Goal: Entertainment & Leisure: Consume media (video, audio)

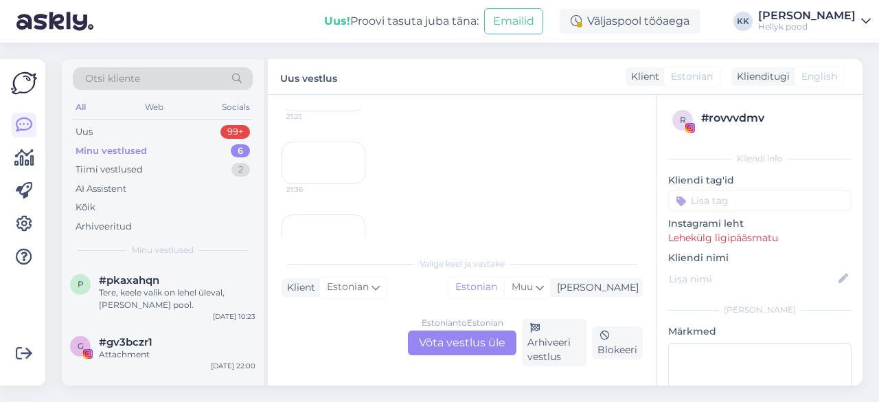
scroll to position [1023, 0]
click at [326, 109] on div "21:21" at bounding box center [324, 88] width 84 height 43
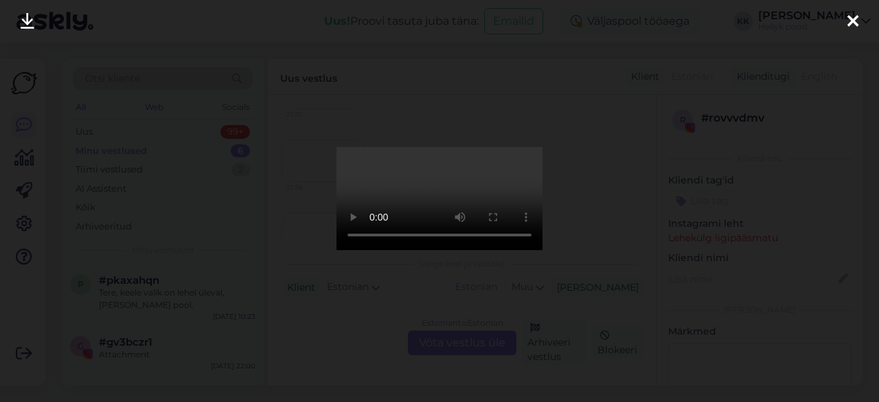
click at [490, 187] on video at bounding box center [440, 198] width 206 height 103
click at [850, 19] on icon at bounding box center [852, 22] width 11 height 18
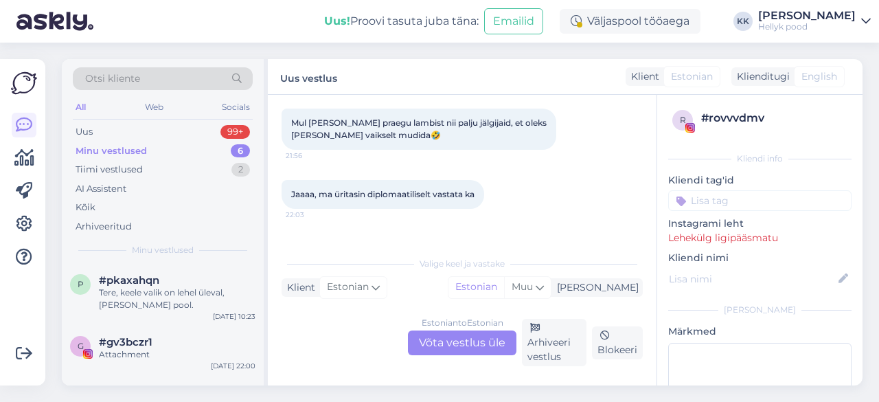
scroll to position [1229, 0]
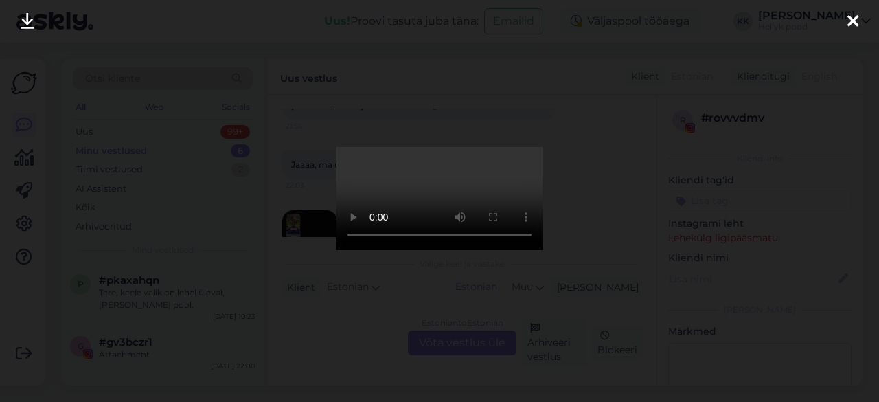
click at [854, 21] on icon at bounding box center [852, 22] width 11 height 18
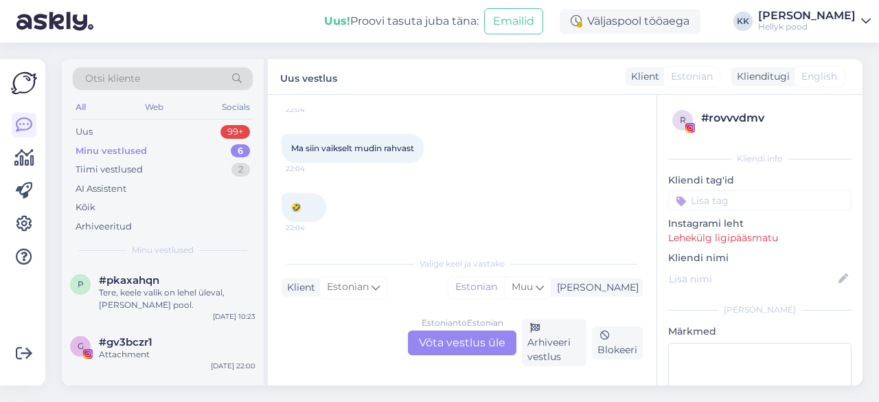
scroll to position [1435, 0]
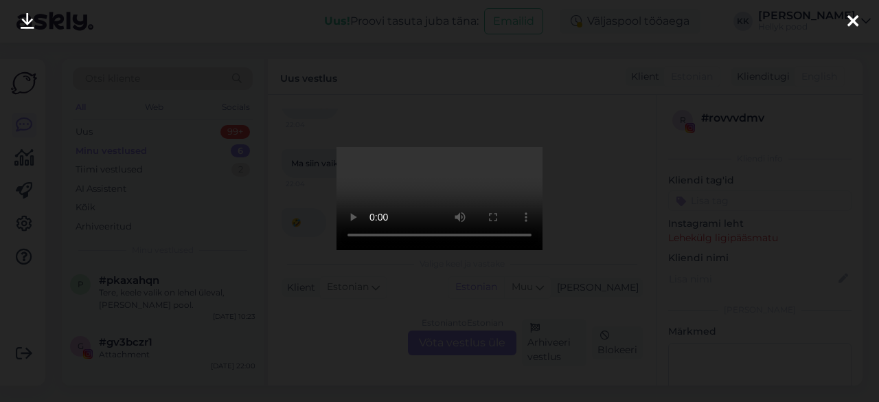
click at [852, 18] on icon at bounding box center [852, 22] width 11 height 18
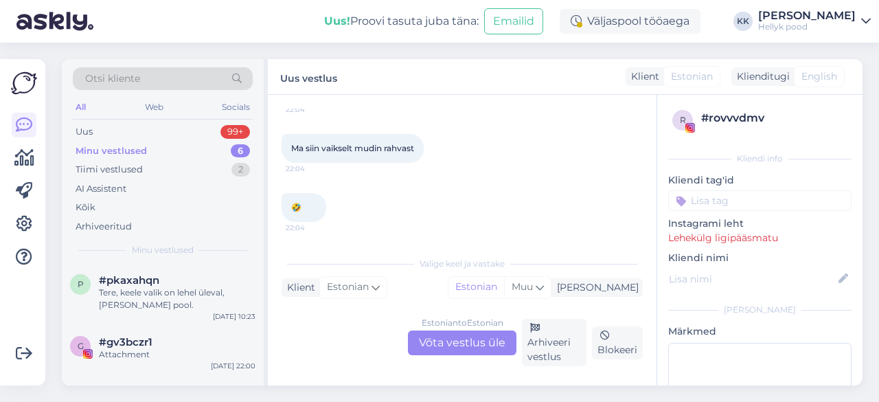
scroll to position [1709, 0]
click at [308, 44] on img at bounding box center [309, 16] width 55 height 55
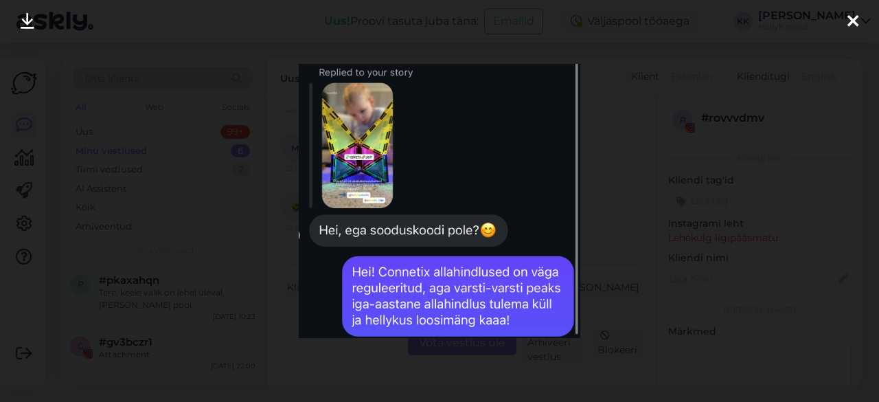
click at [852, 20] on icon at bounding box center [852, 22] width 11 height 18
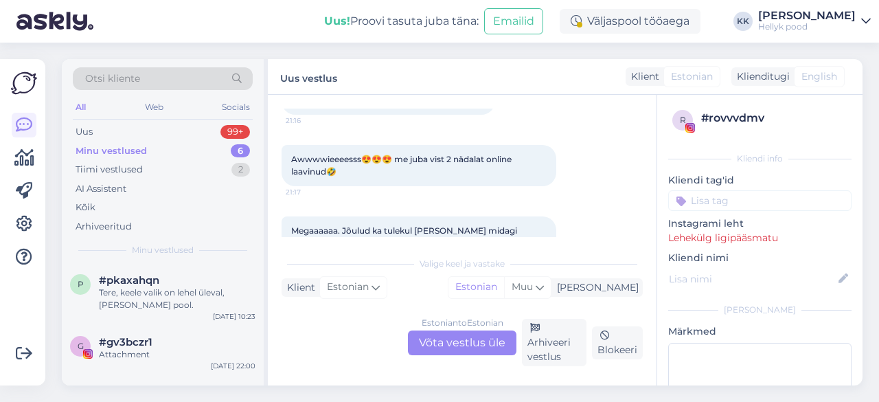
scroll to position [137, 0]
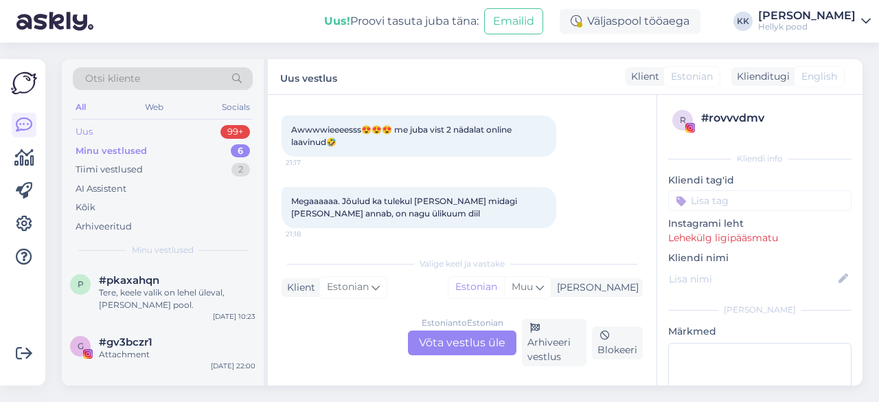
click at [85, 128] on div "Uus" at bounding box center [84, 132] width 17 height 14
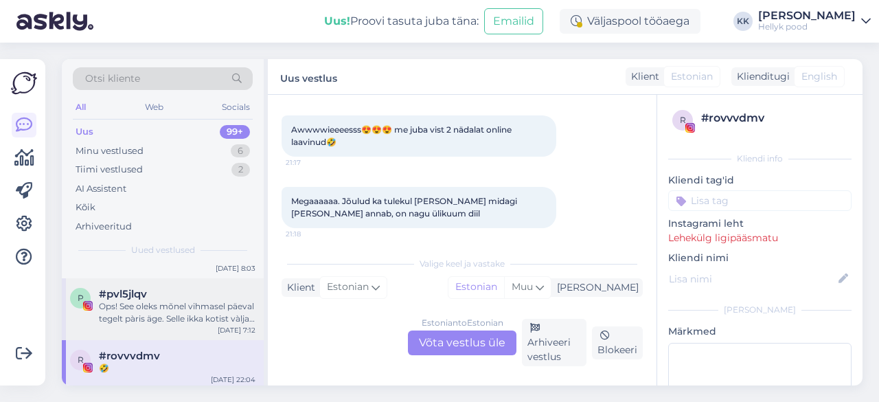
scroll to position [69, 0]
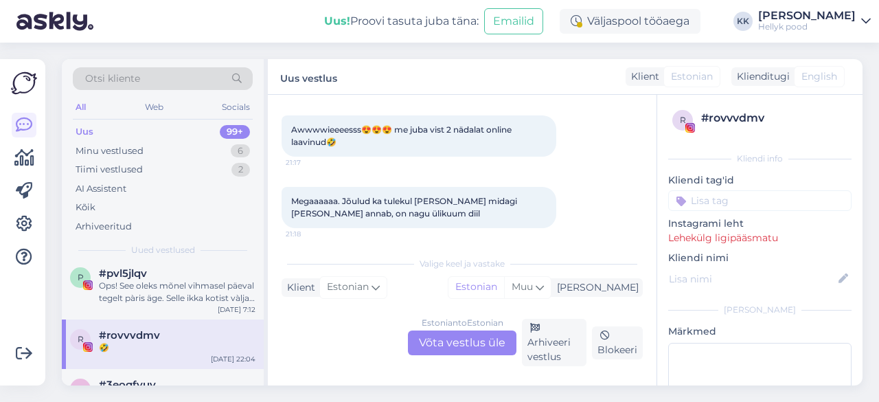
click at [159, 345] on div "🤣" at bounding box center [177, 347] width 157 height 12
